Goal: Transaction & Acquisition: Purchase product/service

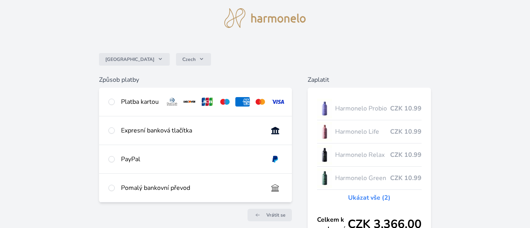
scroll to position [53, 0]
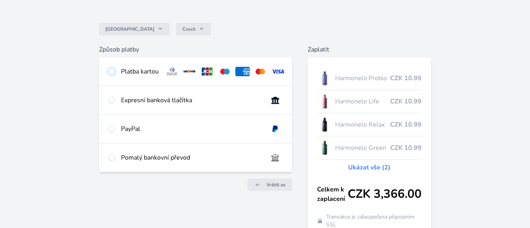
click at [112, 71] on input "radio" at bounding box center [111, 71] width 6 height 6
radio input "true"
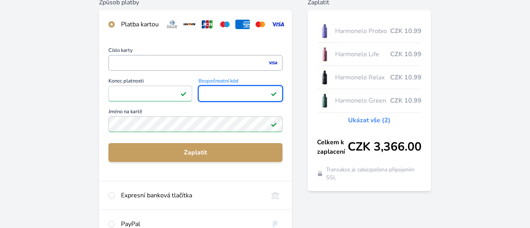
scroll to position [105, 0]
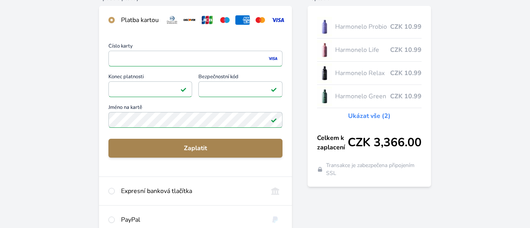
click at [198, 153] on span "Zaplatit" at bounding box center [196, 147] width 162 height 9
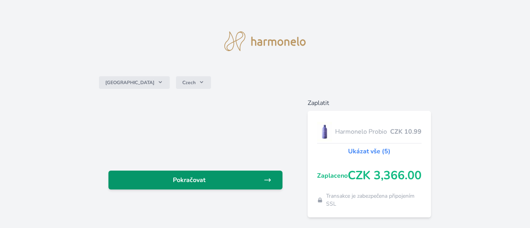
click at [198, 180] on span "Pokračovat" at bounding box center [189, 179] width 149 height 9
